Goal: Complete application form

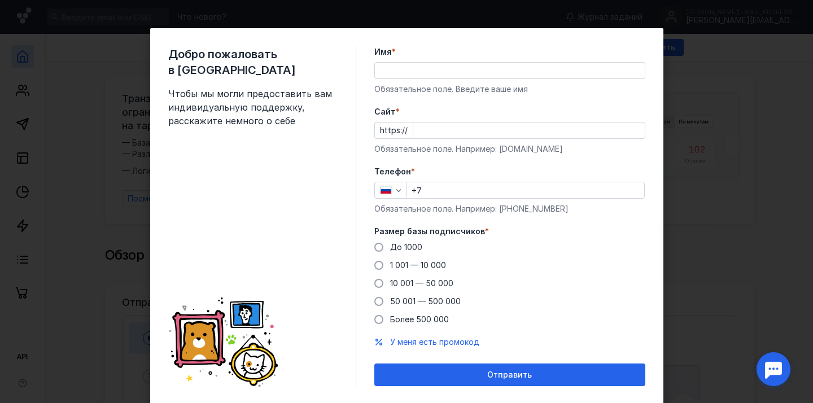
click at [437, 69] on input "Имя *" at bounding box center [510, 71] width 270 height 16
type input "[PERSON_NAME]"
click at [427, 136] on input "Cайт *" at bounding box center [528, 130] width 231 height 16
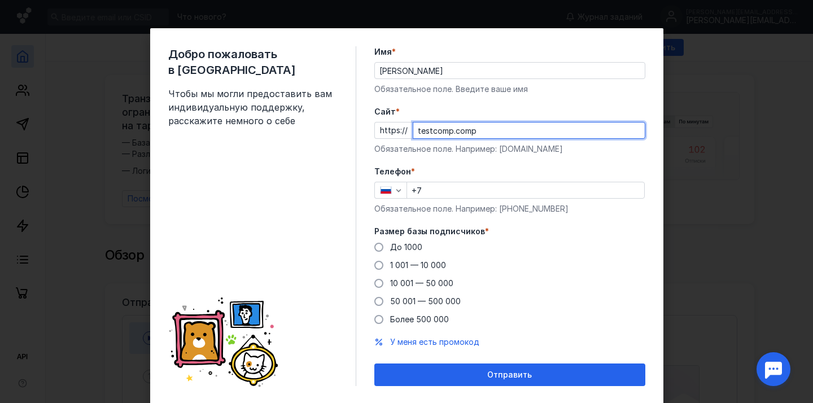
type input "testcomp.comp"
click at [437, 187] on input "+7" at bounding box center [525, 190] width 237 height 16
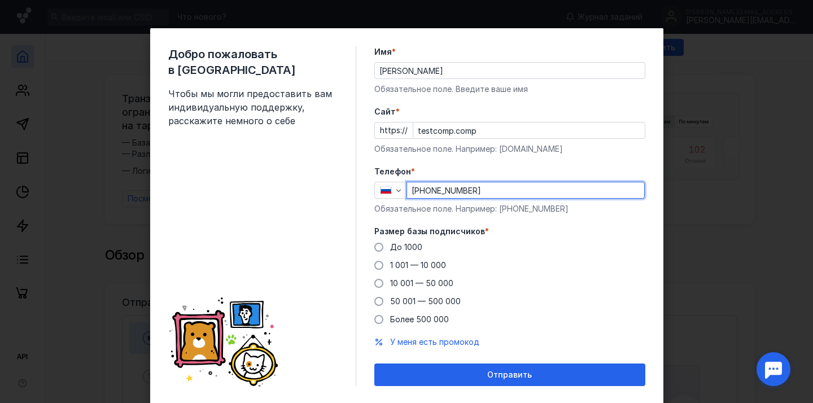
type input "[PHONE_NUMBER]"
click at [559, 236] on label "Размер базы подписчиков *" at bounding box center [509, 231] width 271 height 11
click at [400, 191] on icon "button" at bounding box center [398, 190] width 9 height 9
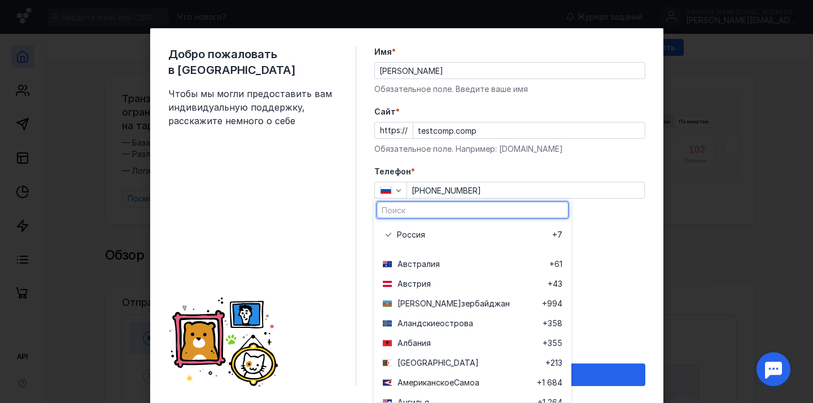
click at [410, 210] on input "text" at bounding box center [472, 210] width 191 height 16
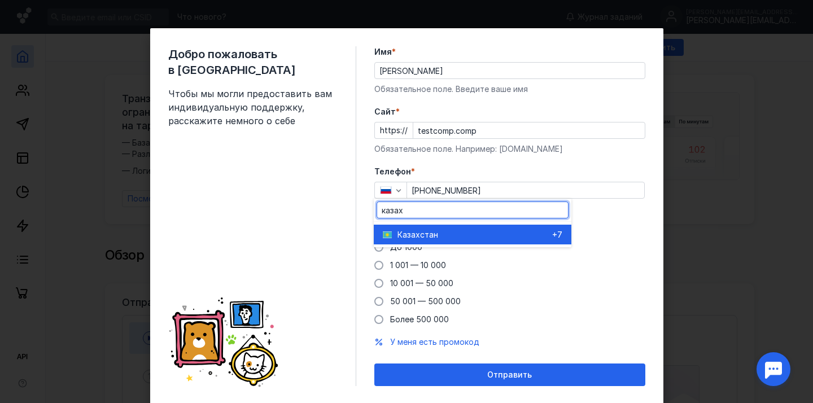
type input "казах"
click at [441, 233] on div "Казахста [PERSON_NAME]" at bounding box center [474, 234] width 155 height 11
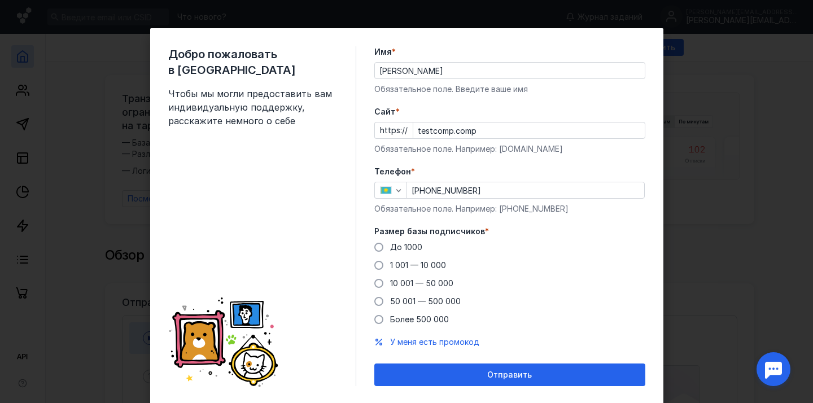
scroll to position [29, 0]
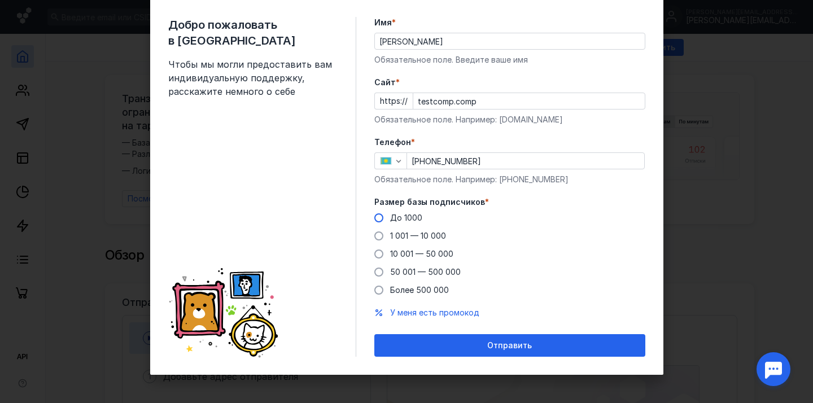
click at [401, 216] on span "До 1000" at bounding box center [406, 218] width 32 height 10
click at [0, 0] on input "До 1000" at bounding box center [0, 0] width 0 height 0
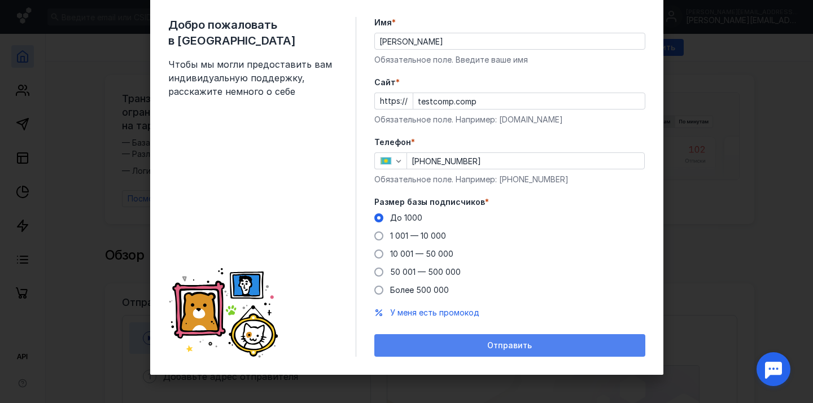
click at [457, 348] on div "Отправить" at bounding box center [510, 346] width 260 height 10
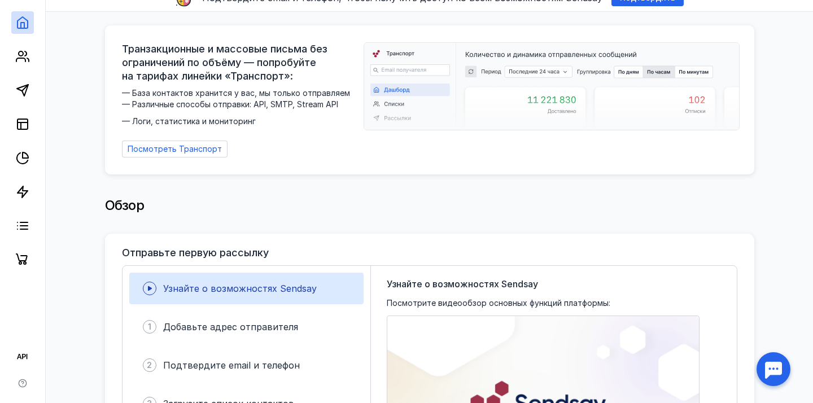
scroll to position [0, 0]
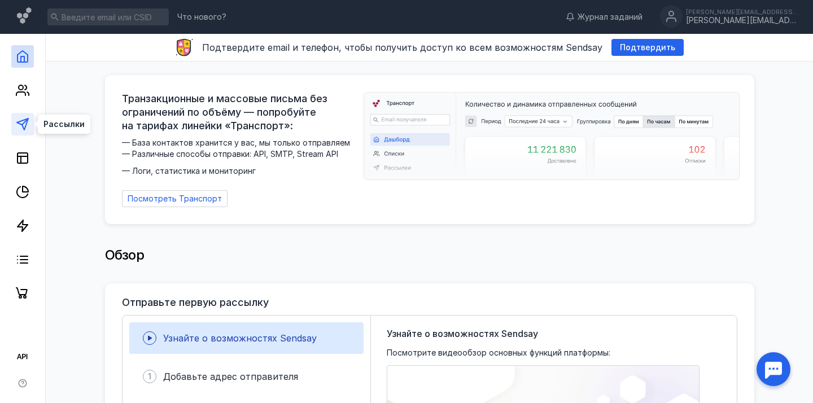
click at [24, 119] on polygon at bounding box center [22, 124] width 11 height 11
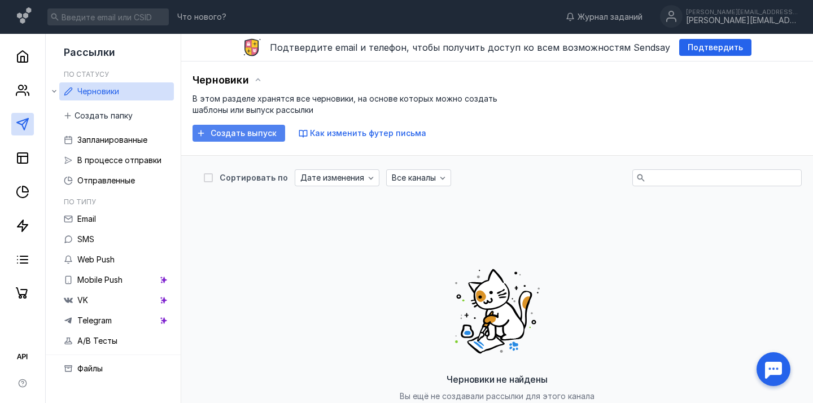
click at [225, 134] on span "Создать выпуск" at bounding box center [244, 134] width 66 height 10
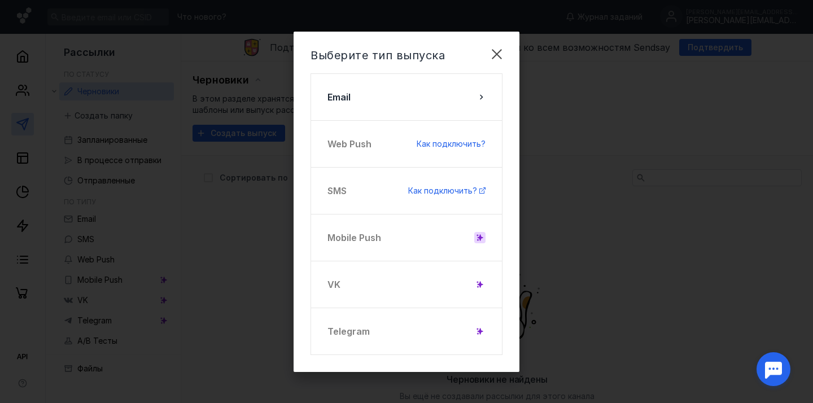
click at [480, 238] on icon at bounding box center [480, 237] width 5 height 6
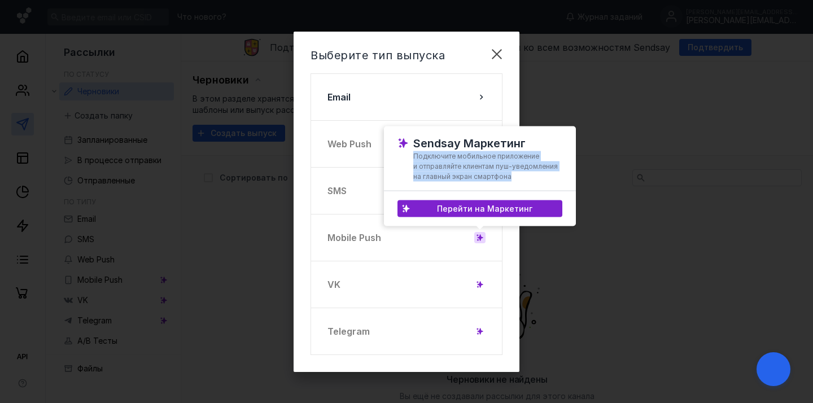
drag, startPoint x: 410, startPoint y: 155, endPoint x: 531, endPoint y: 177, distance: 122.7
click at [531, 176] on div "Sendsay Маркетинг Подключите мобильное приложение и отправляйте клиентам пуш-ув…" at bounding box center [479, 160] width 165 height 44
click at [531, 177] on span "Подключите мобильное приложение и отправляйте клиентам пуш-уведомления на главн…" at bounding box center [487, 166] width 149 height 30
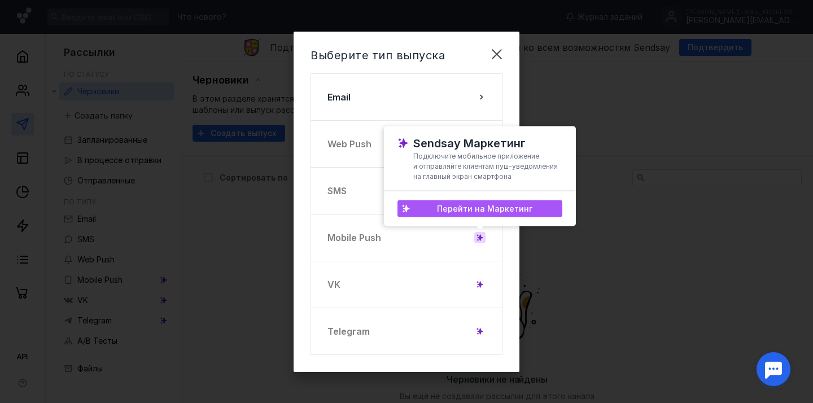
click at [523, 209] on span "Перейти на Маркетинг" at bounding box center [484, 209] width 95 height 10
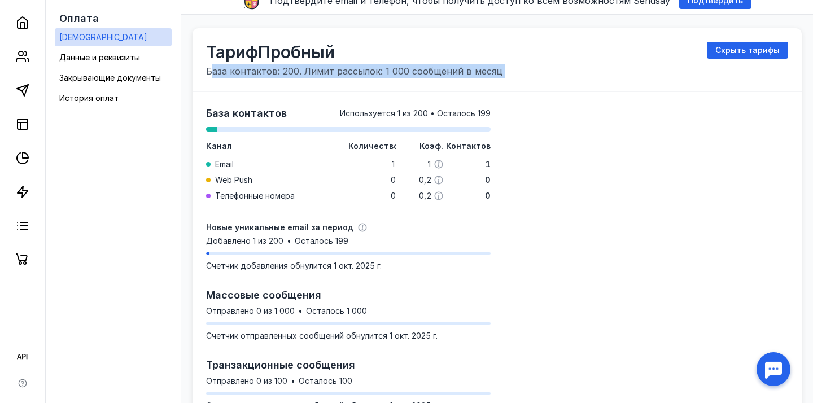
drag, startPoint x: 209, startPoint y: 97, endPoint x: 284, endPoint y: 97, distance: 74.5
click at [253, 97] on div "[PERSON_NAME] База контактов: 200. Лимит рассылок: 1 000 сообщений в месяц Скры…" at bounding box center [496, 226] width 609 height 397
